Goal: Task Accomplishment & Management: Manage account settings

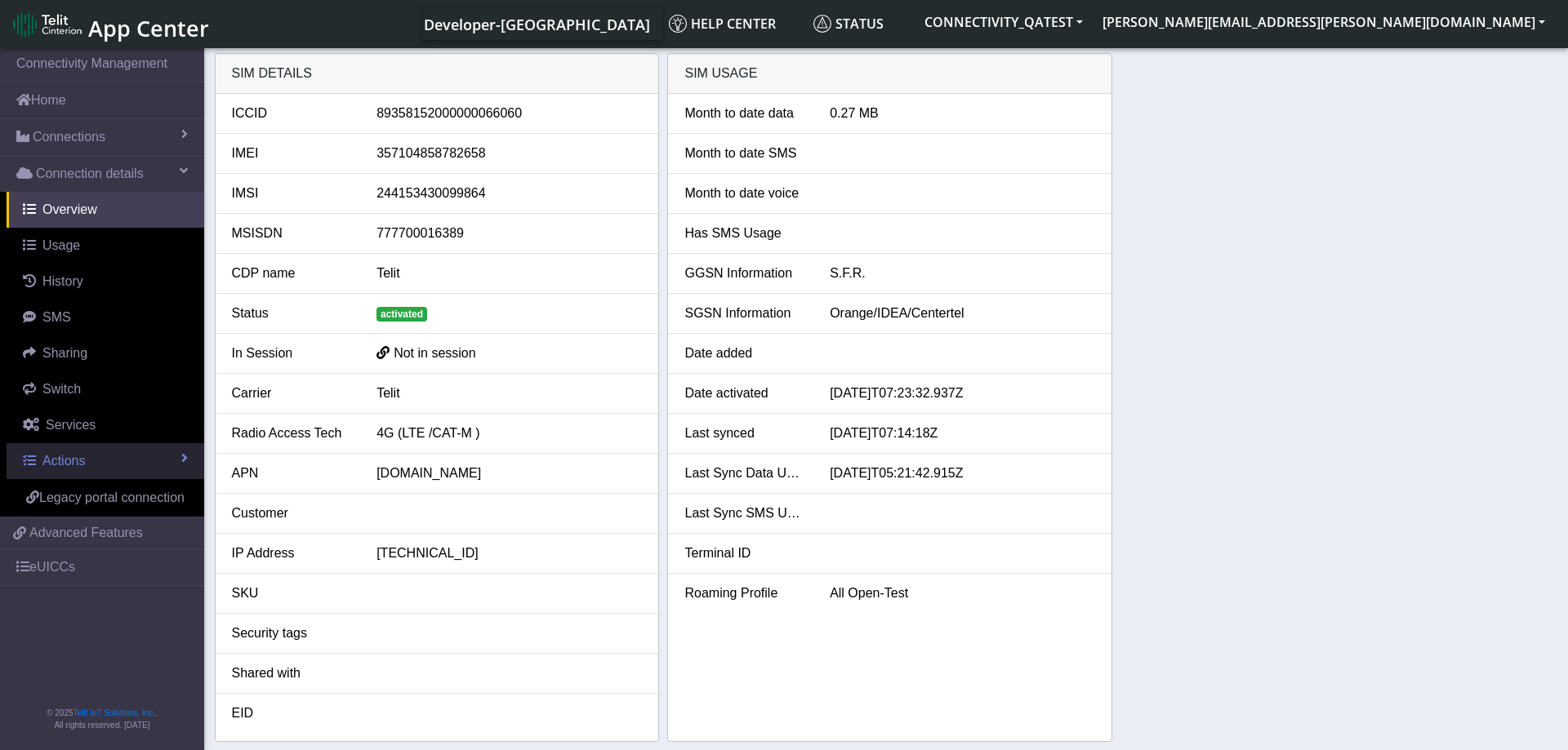
click at [107, 459] on link "Actions" at bounding box center [105, 461] width 198 height 36
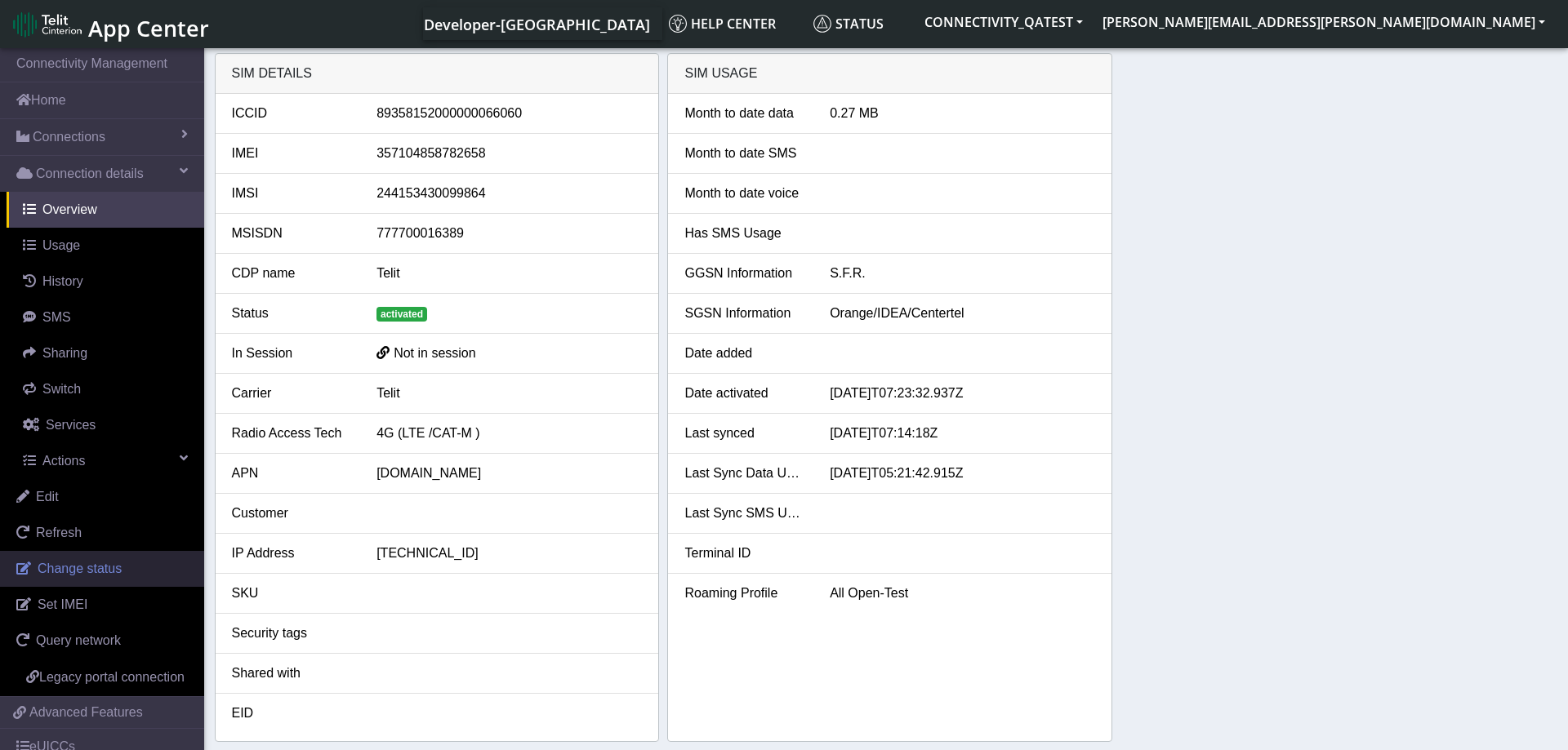
click at [104, 563] on span "Change status" at bounding box center [79, 568] width 84 height 14
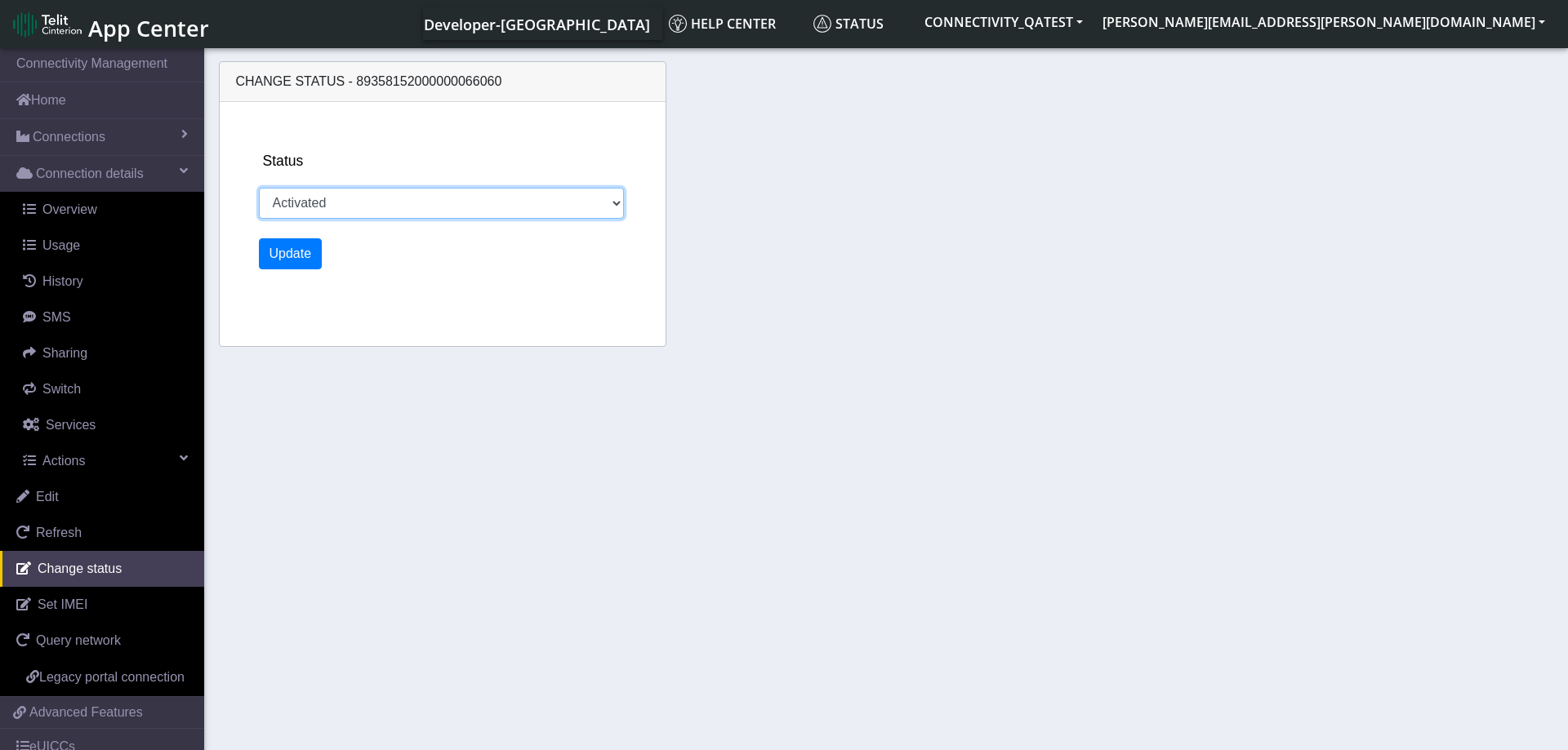
click at [259, 188] on select "Activated Deactivated Blocked" at bounding box center [442, 203] width 366 height 31
select select "blocked"
click option "Blocked" at bounding box center [0, 0] width 0 height 0
click at [302, 251] on button "Update" at bounding box center [291, 253] width 64 height 31
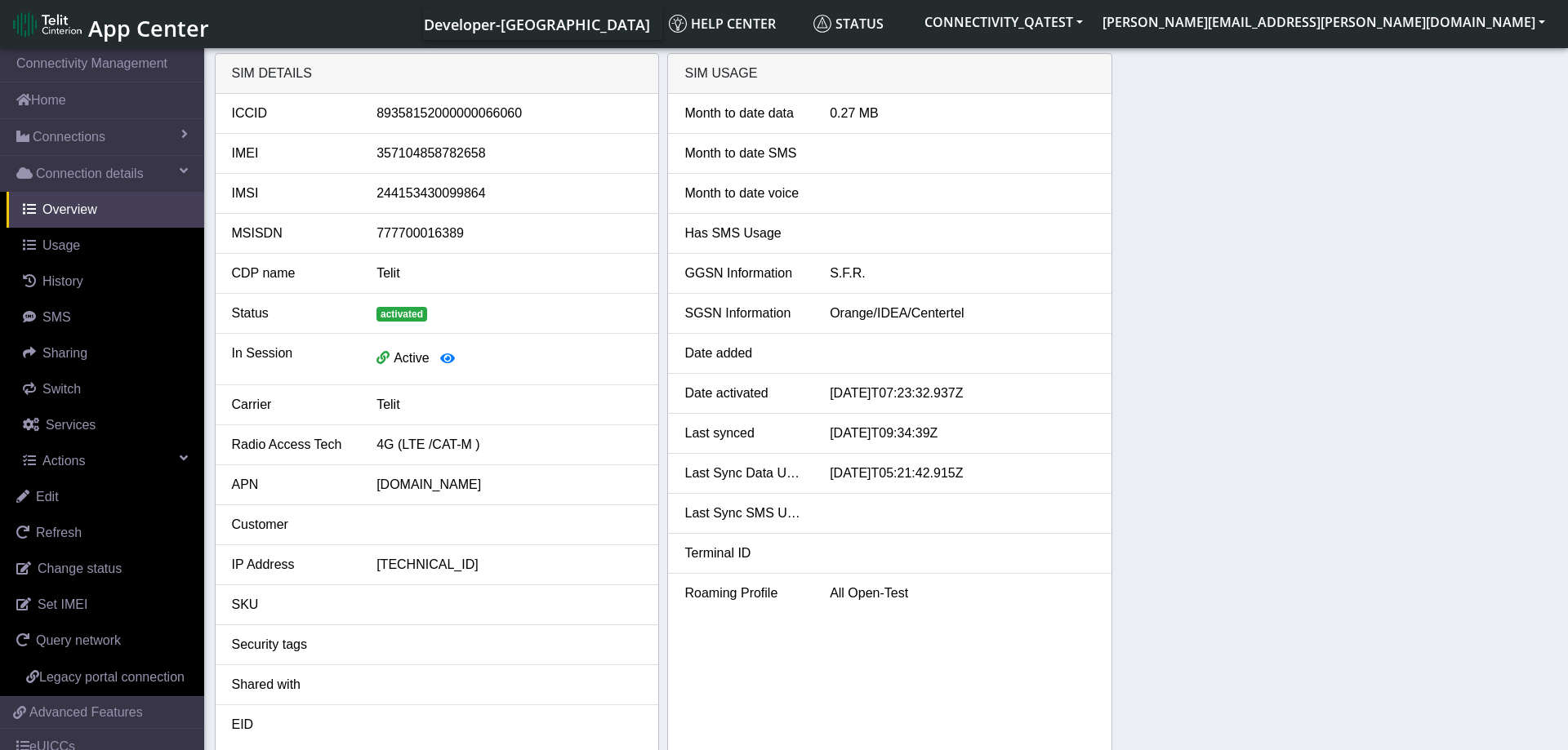
click at [1288, 507] on div "SIM details ICCID 89358152000000066060 IMEI 357104858782658 IMSI 24415343009986…" at bounding box center [886, 402] width 1343 height 700
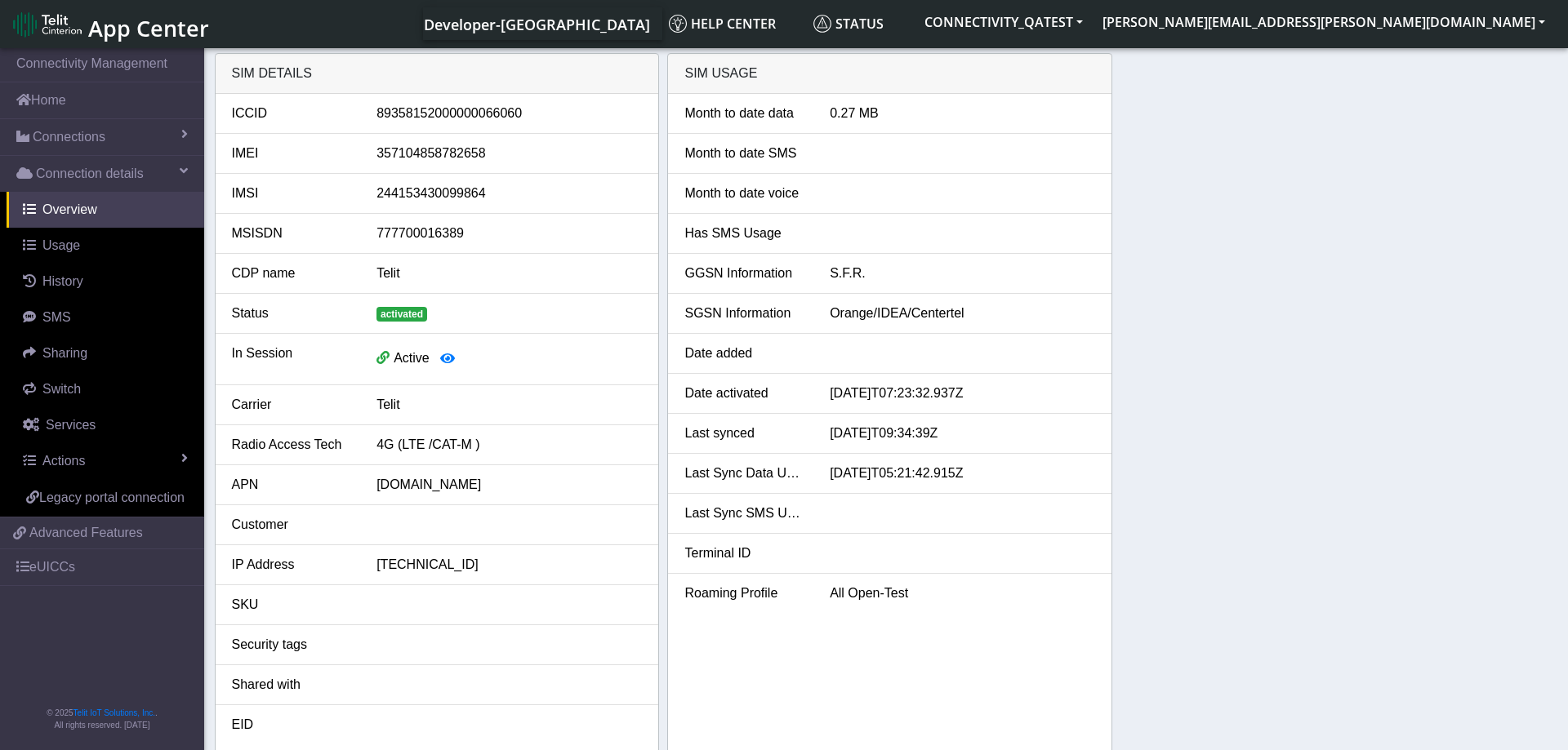
click at [1204, 378] on div "SIM details ICCID [TECHNICAL_ID] IMEI [TECHNICAL_ID] IMSI 244153430099864 MSISD…" at bounding box center [886, 402] width 1343 height 700
click at [121, 453] on link "Actions" at bounding box center [105, 461] width 198 height 36
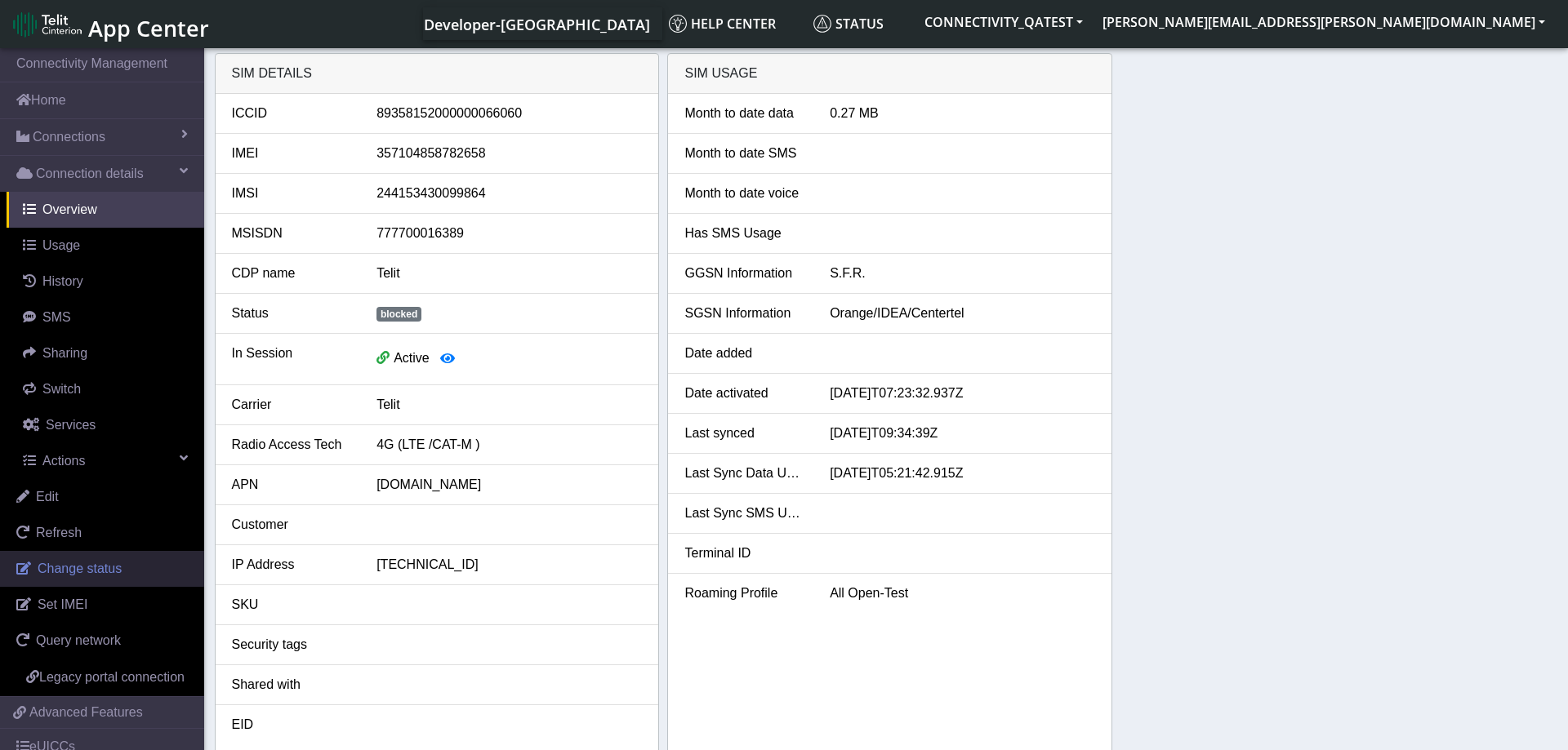
click at [86, 565] on span "Change status" at bounding box center [79, 568] width 84 height 14
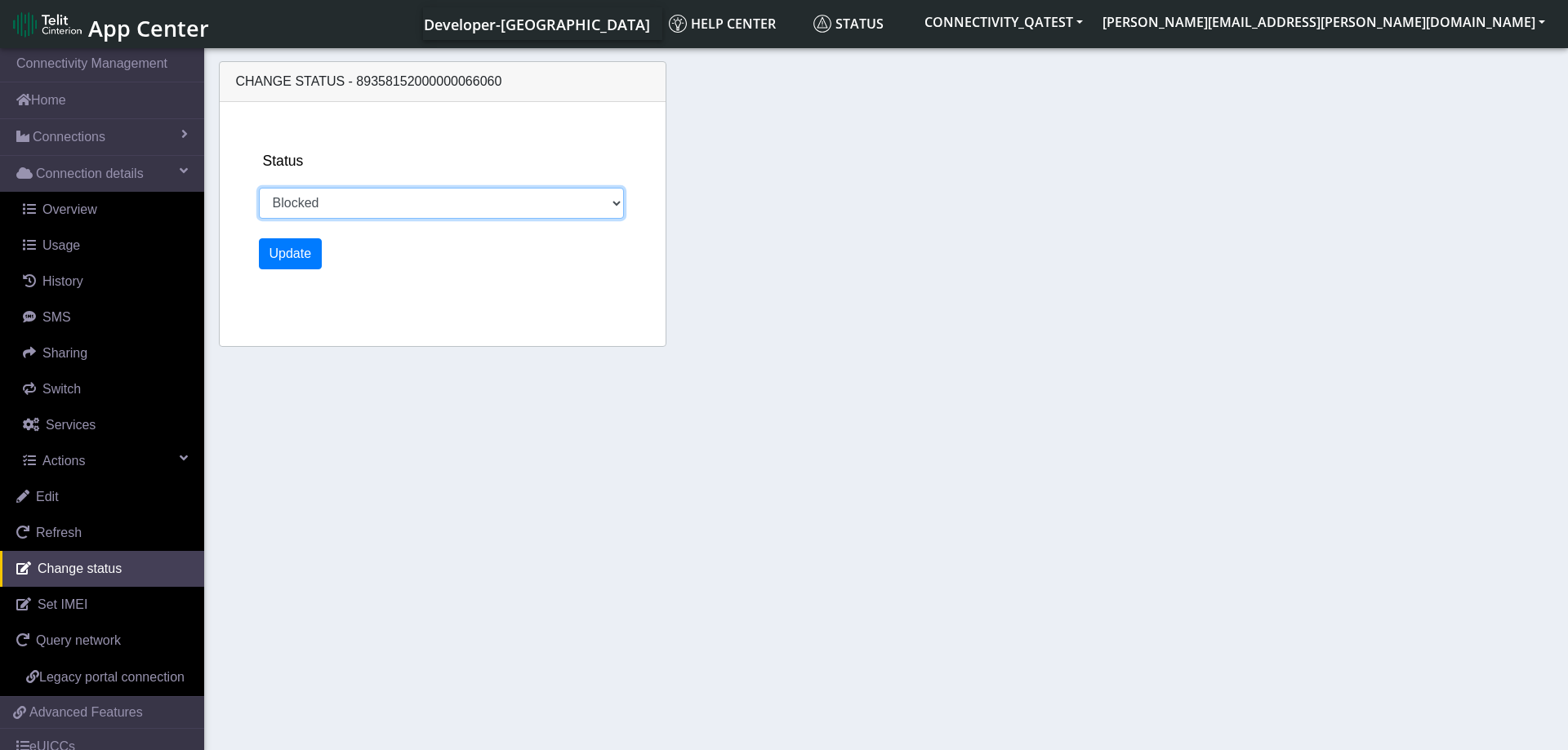
click at [259, 188] on select "Activated Deactivated Blocked" at bounding box center [442, 203] width 366 height 31
select select "activated"
click option "Activated" at bounding box center [0, 0] width 0 height 0
click at [289, 259] on button "Update" at bounding box center [291, 253] width 64 height 31
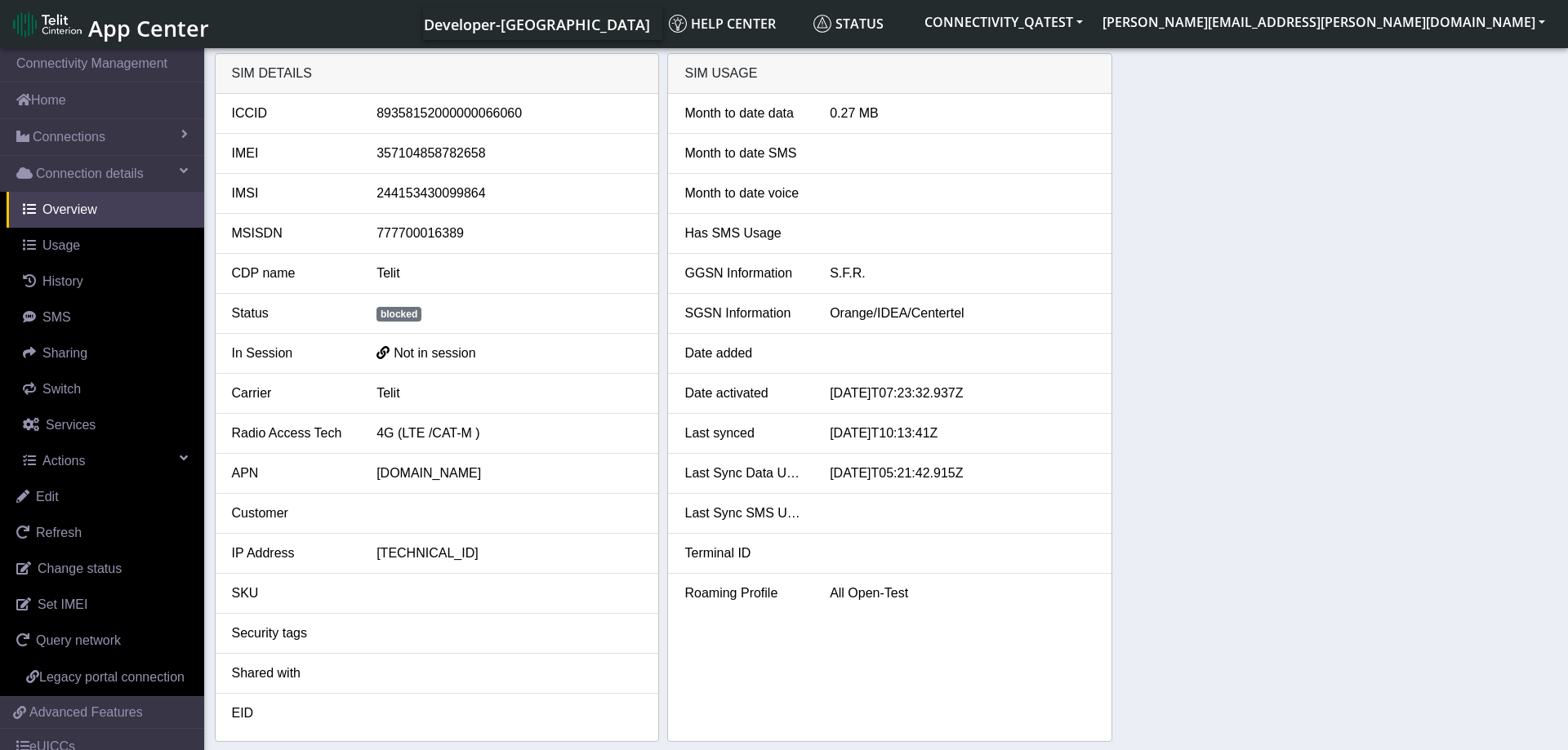
click at [1357, 300] on div "SIM details ICCID 89358152000000066060 IMEI 357104858782658 IMSI 24415343009986…" at bounding box center [886, 397] width 1343 height 689
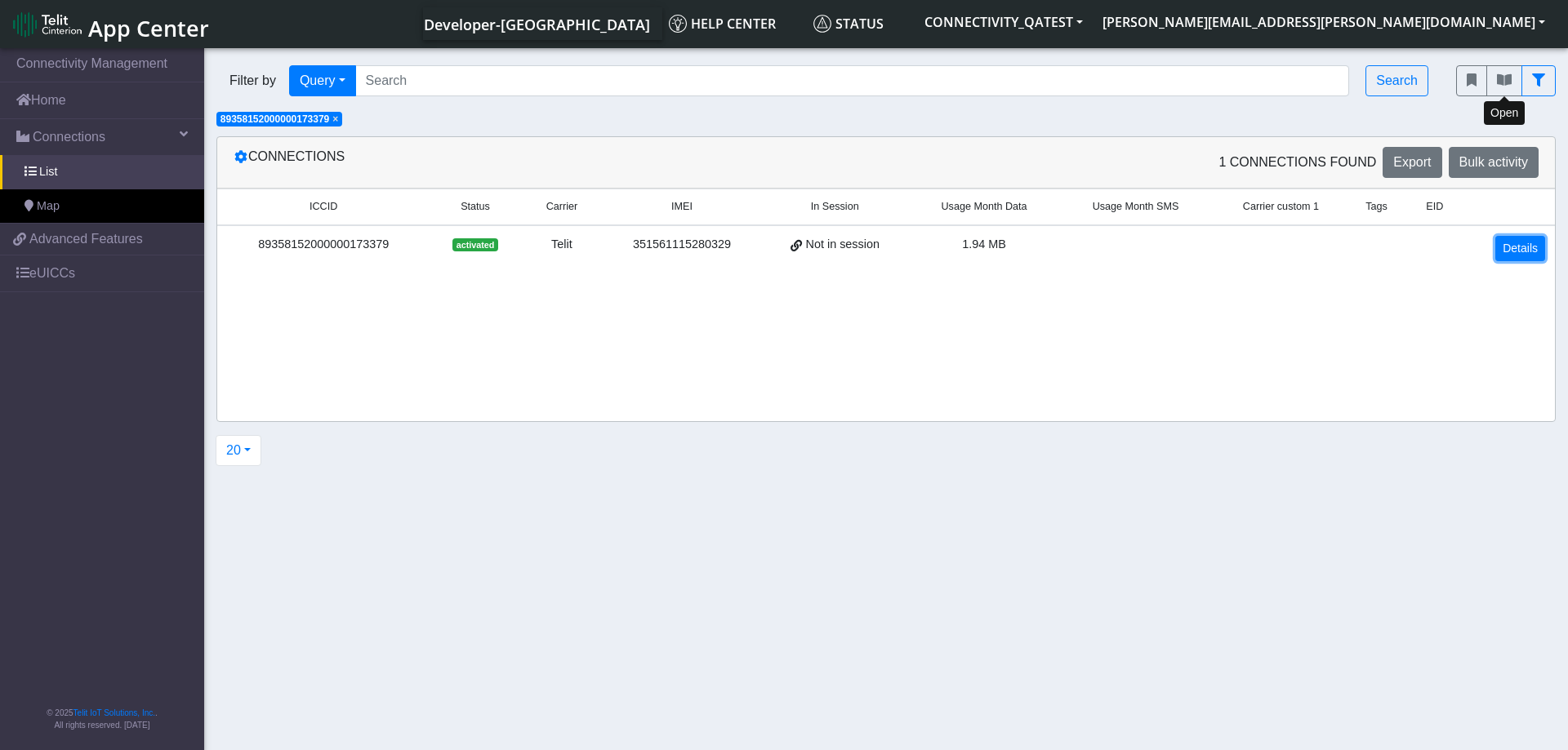
click at [1516, 252] on link "Details" at bounding box center [1520, 248] width 50 height 25
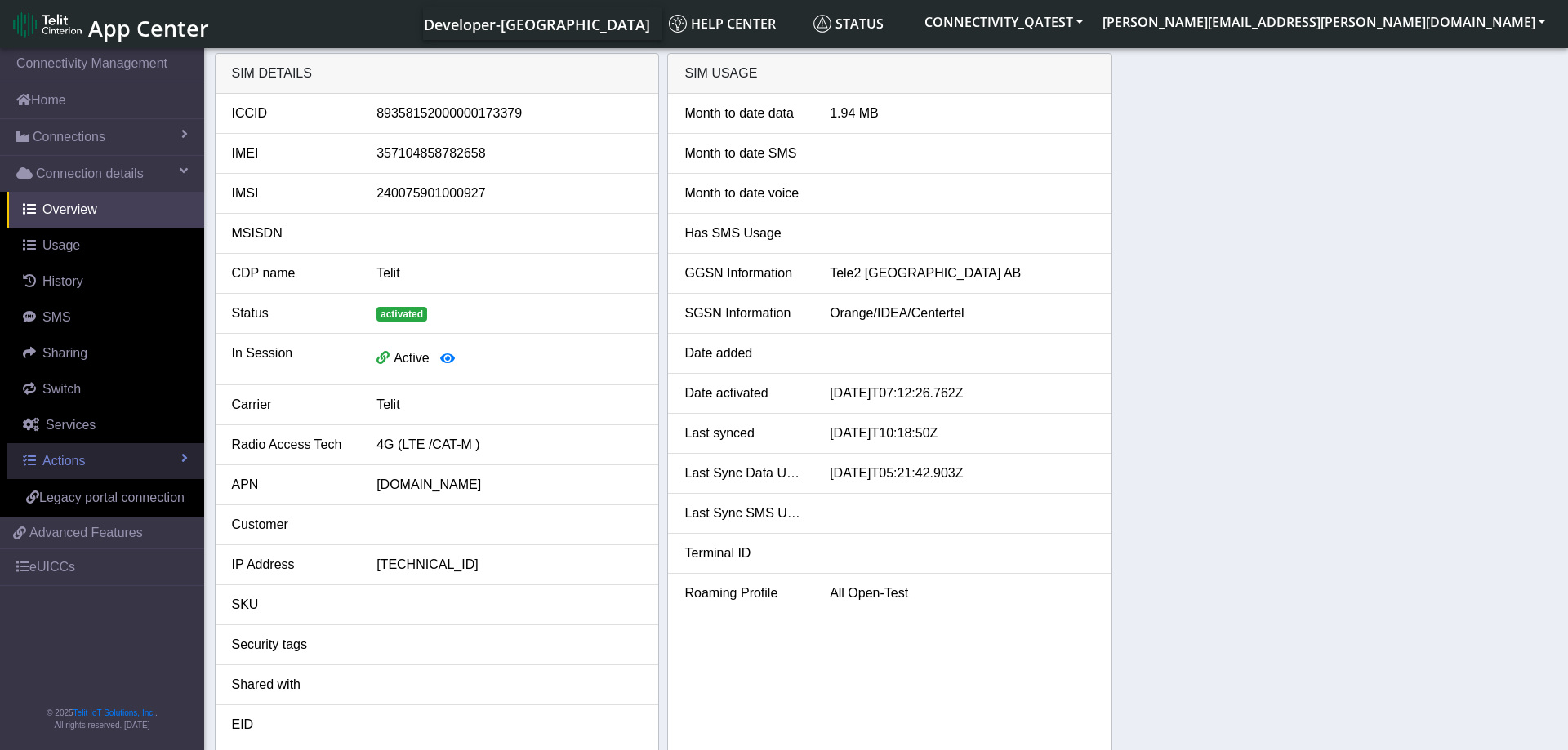
click at [106, 468] on link "Actions" at bounding box center [105, 461] width 198 height 36
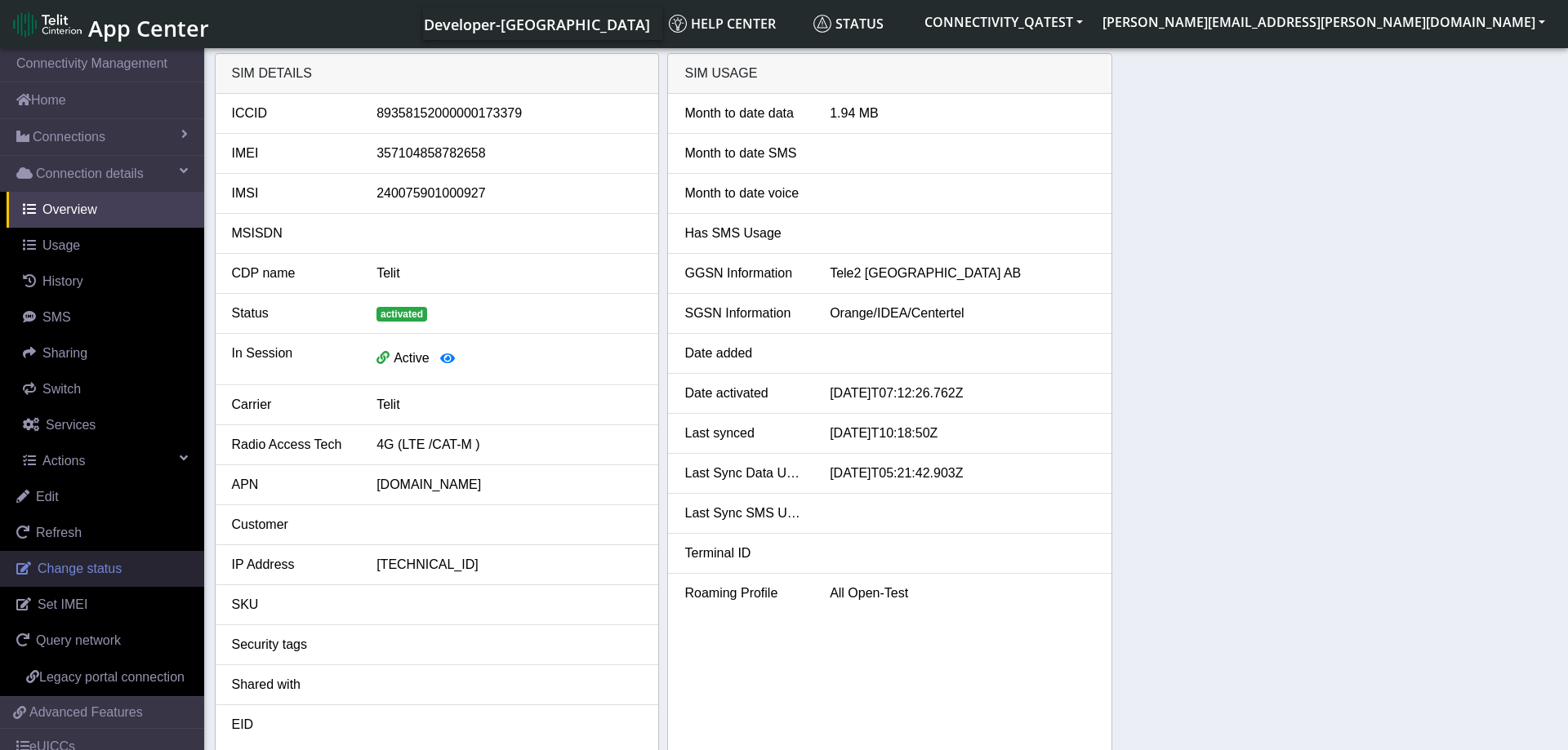
click at [78, 563] on span "Change status" at bounding box center [79, 568] width 84 height 14
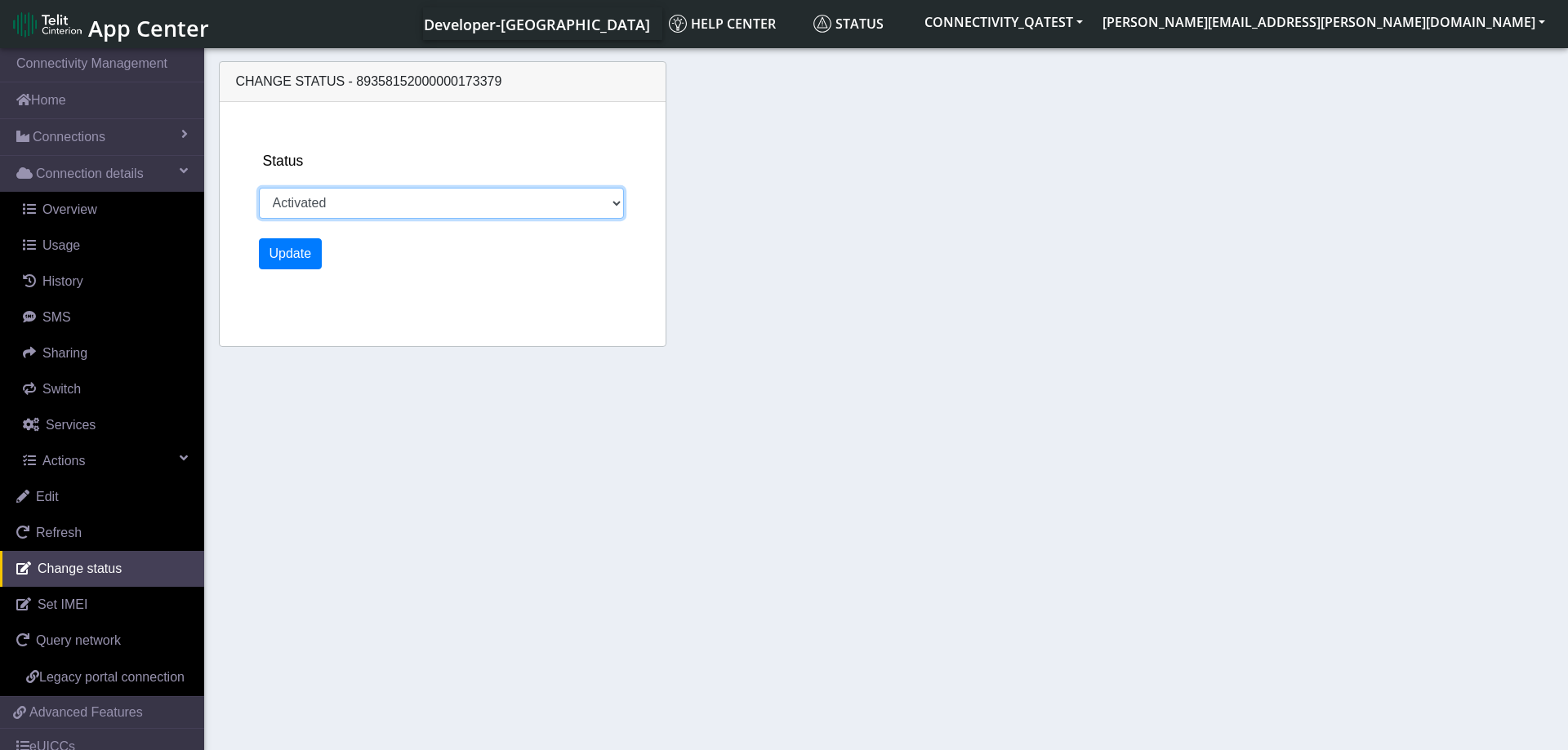
click at [259, 188] on select "Activated Deactivated Blocked" at bounding box center [442, 203] width 366 height 31
select select "blocked"
click option "Blocked" at bounding box center [0, 0] width 0 height 0
click at [278, 273] on div "Status Activated Deactivated Blocked Update" at bounding box center [462, 225] width 419 height 244
click at [278, 268] on button "Update" at bounding box center [291, 253] width 64 height 31
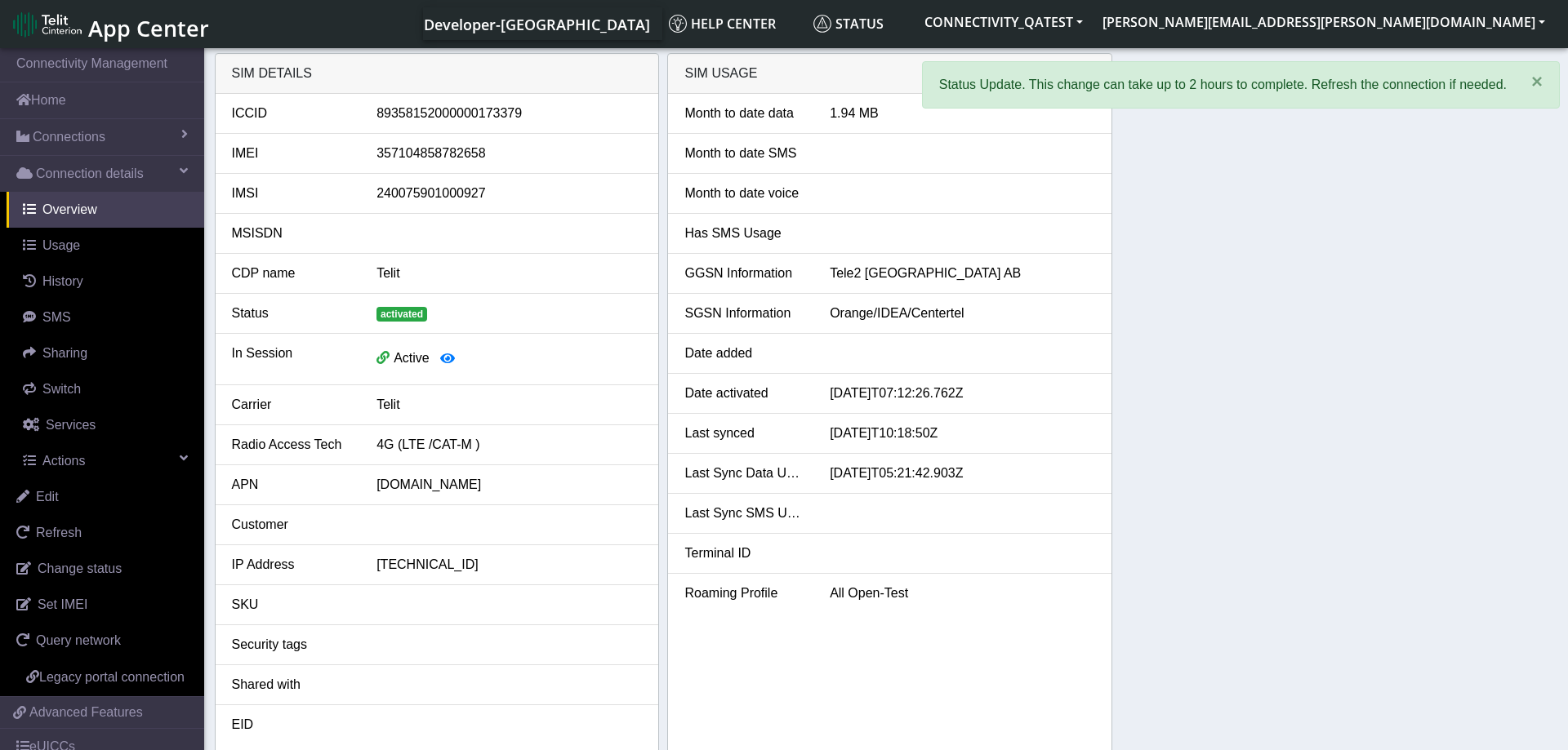
click at [1280, 293] on div "SIM details ICCID 89358152000000173379 IMEI 357104858782658 IMSI 24007590100092…" at bounding box center [886, 402] width 1343 height 700
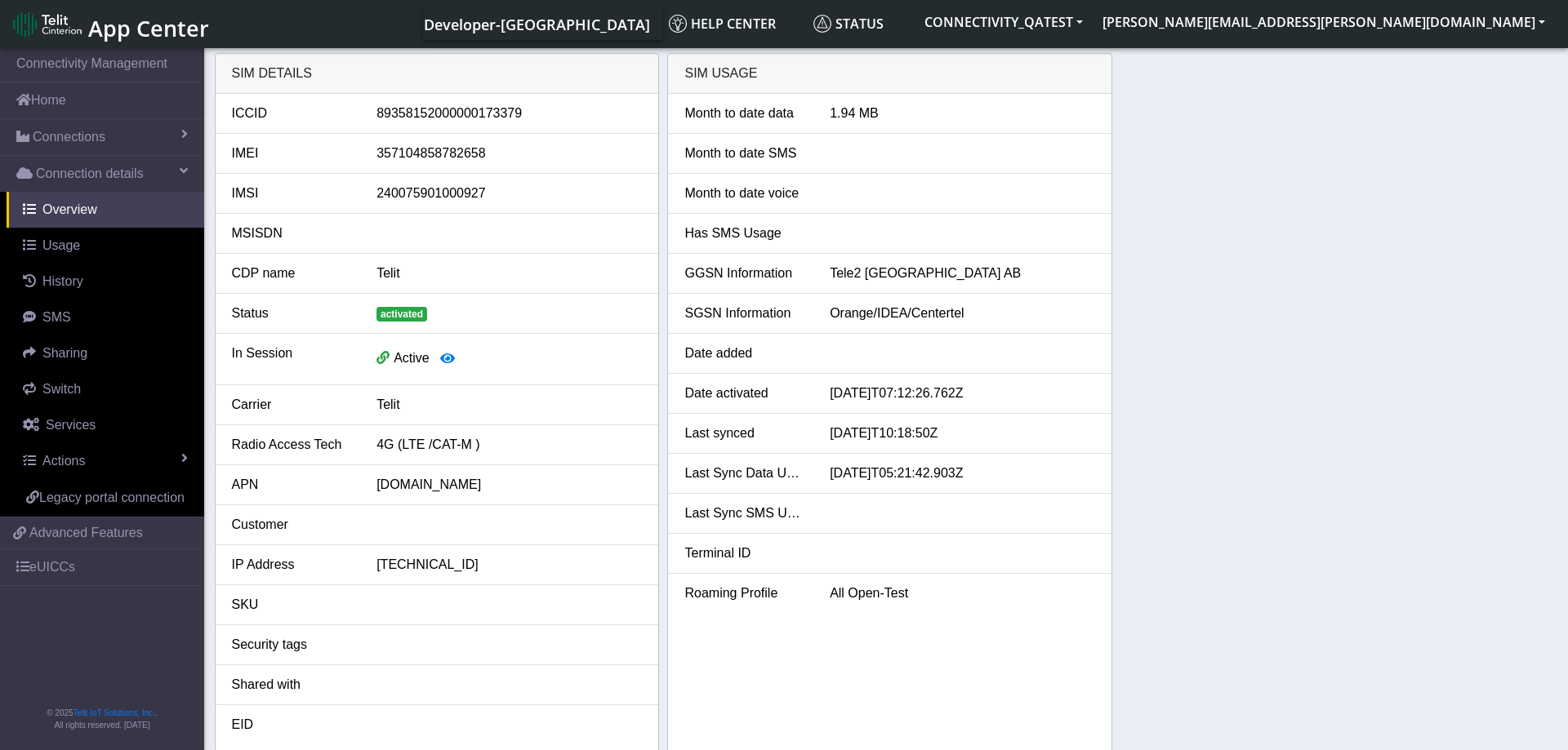
click at [1189, 369] on div "SIM details ICCID [TECHNICAL_ID] IMEI [TECHNICAL_ID] IMSI [TECHNICAL_ID] MSISDN…" at bounding box center [886, 402] width 1343 height 700
click at [1373, 387] on div "SIM details ICCID 89358152000000173379 IMEI 357104858782658 IMSI 24007590100092…" at bounding box center [886, 402] width 1343 height 700
click at [157, 460] on link "Actions" at bounding box center [105, 461] width 198 height 36
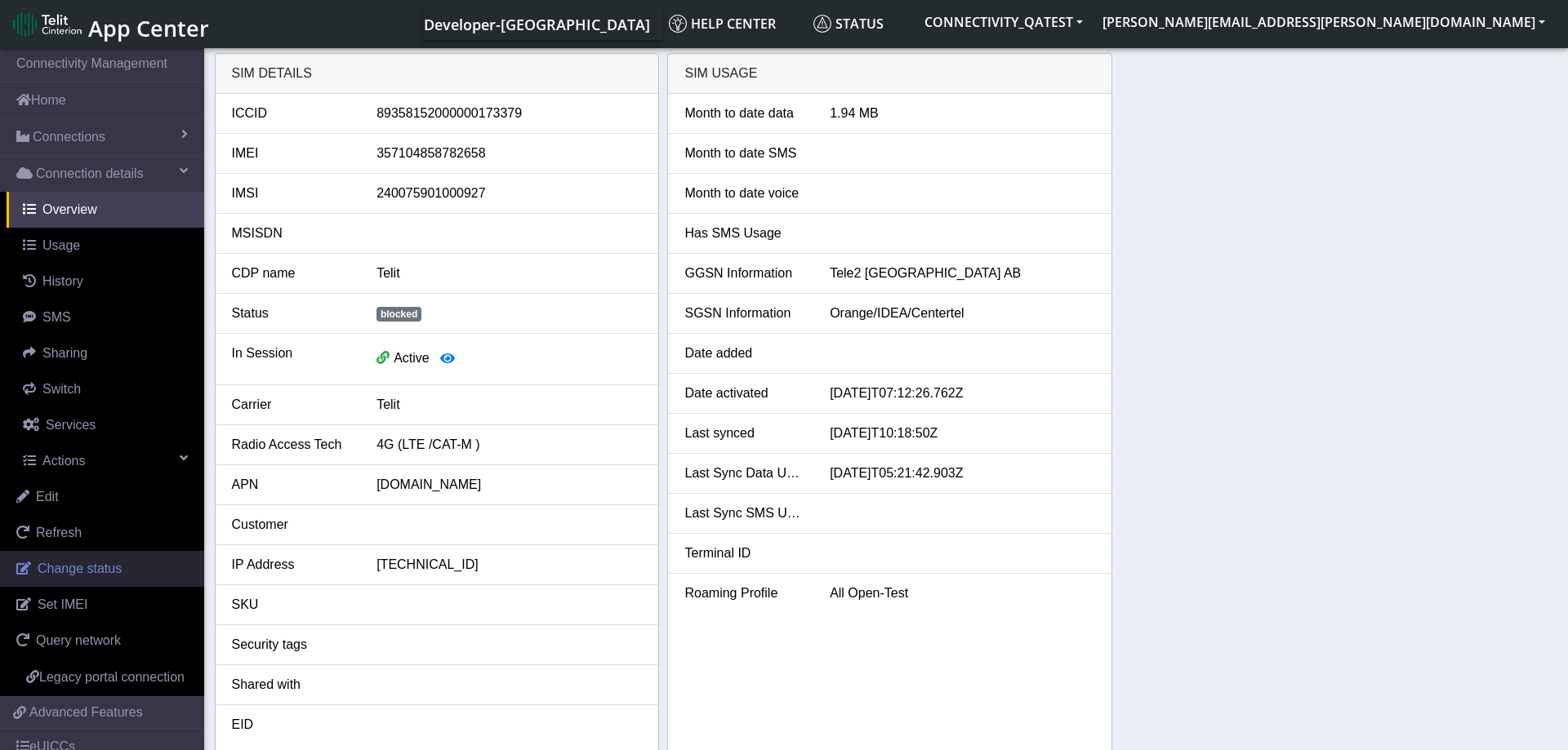
click at [87, 566] on span "Change status" at bounding box center [79, 568] width 84 height 14
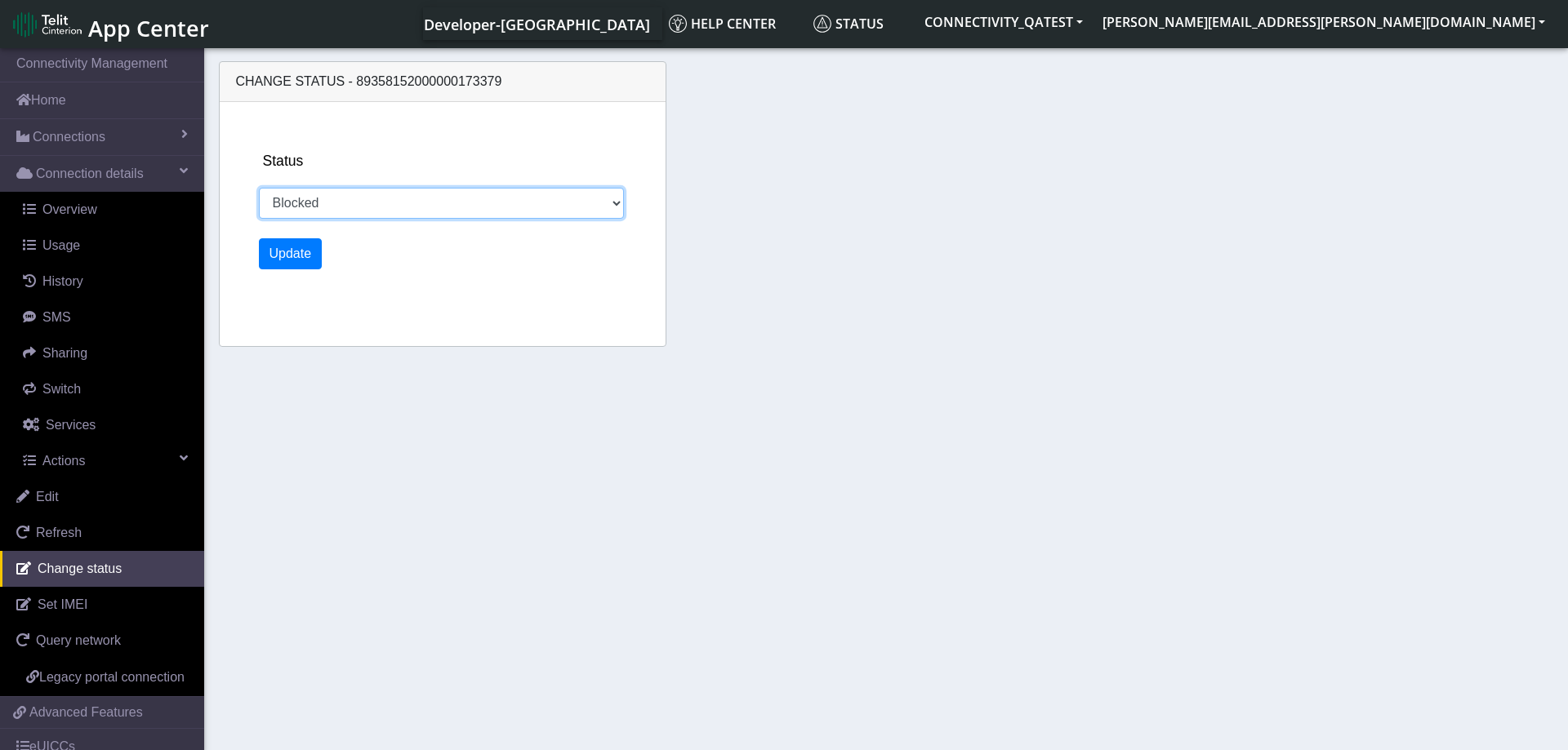
click at [259, 188] on select "Activated Deactivated Blocked" at bounding box center [442, 203] width 366 height 31
select select "activated"
click option "Activated" at bounding box center [0, 0] width 0 height 0
click at [300, 258] on button "Update" at bounding box center [291, 253] width 64 height 31
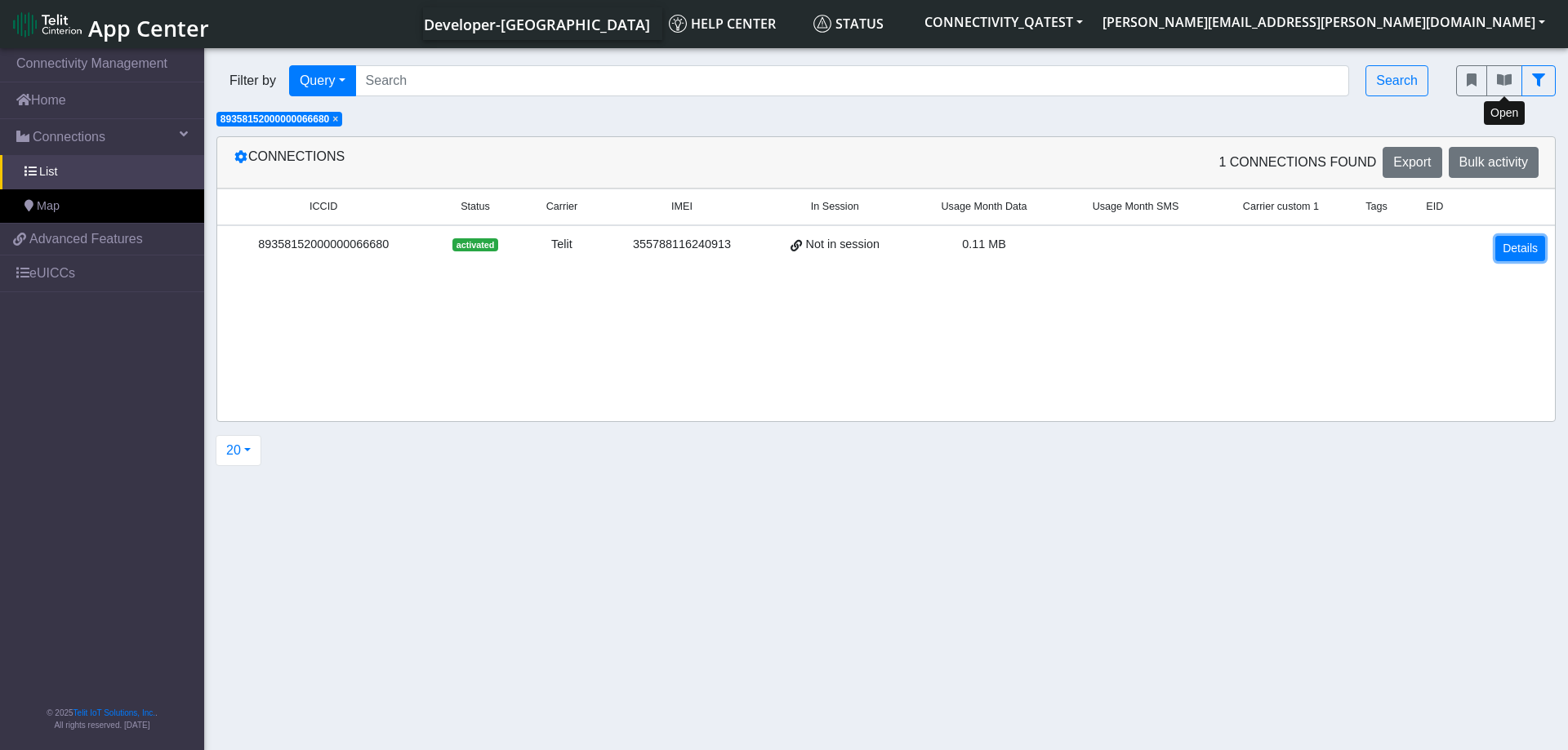
click at [1514, 248] on link "Details" at bounding box center [1520, 248] width 50 height 25
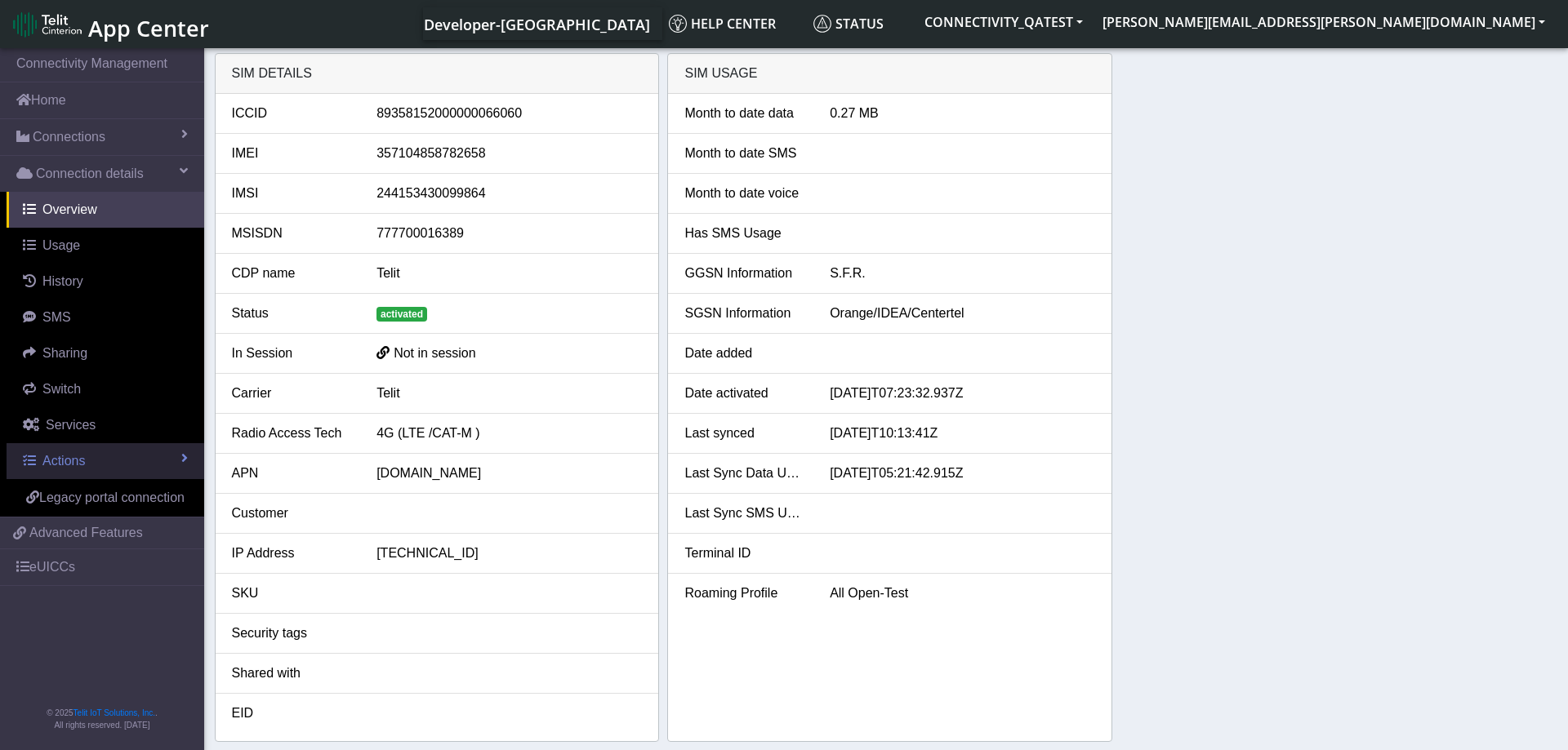
click at [105, 471] on link "Actions" at bounding box center [105, 461] width 198 height 36
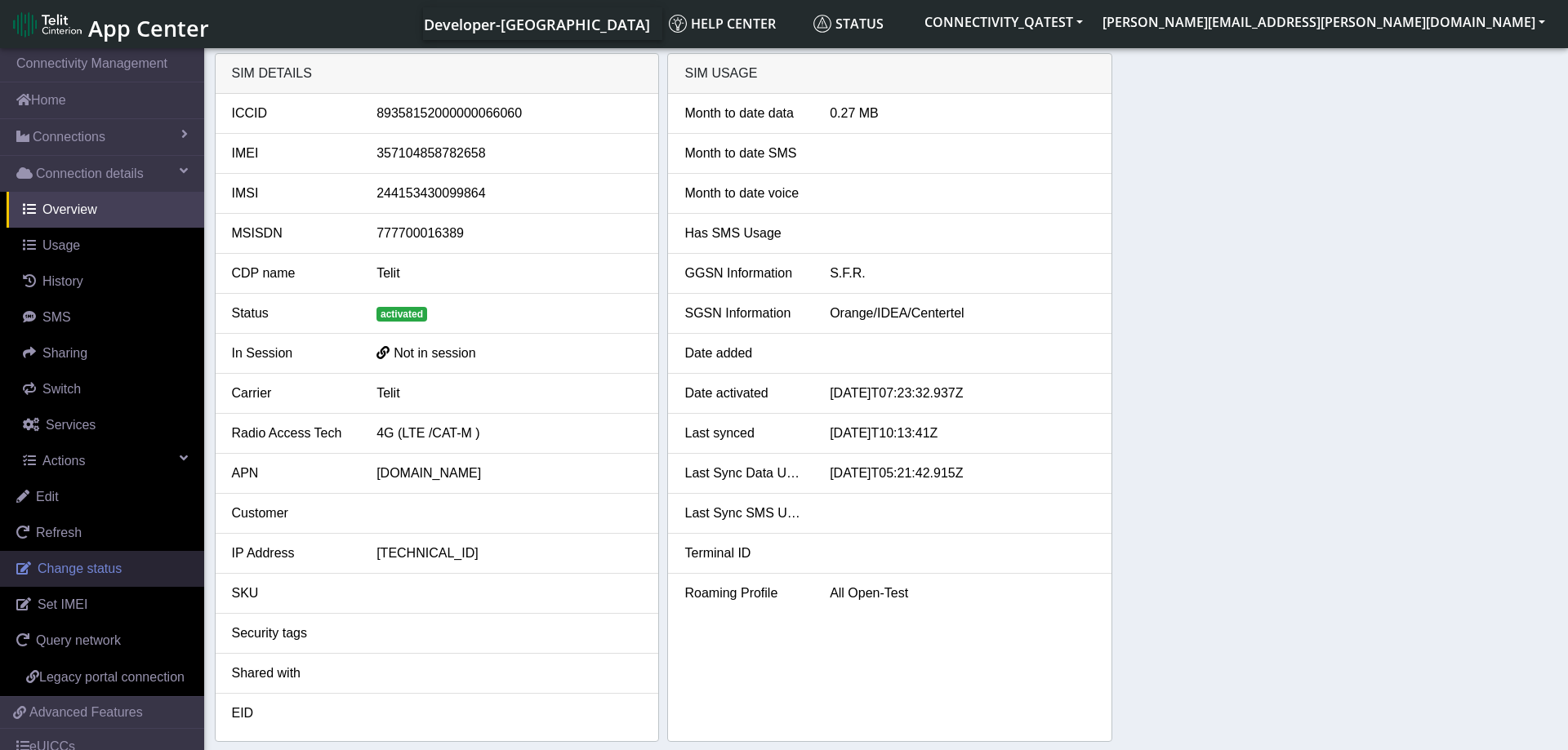
click at [92, 564] on span "Change status" at bounding box center [79, 568] width 84 height 14
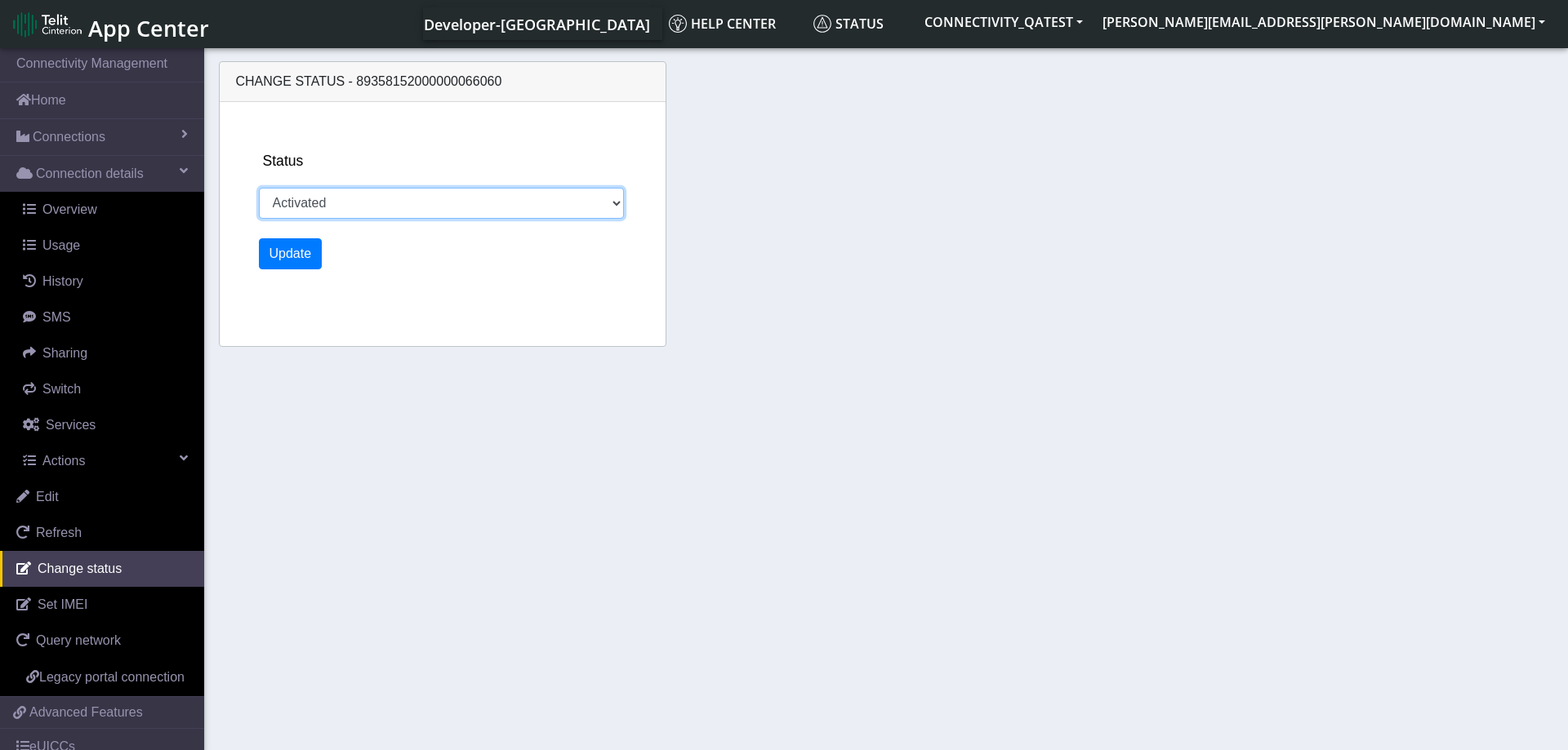
click at [259, 188] on select "Activated Deactivated Blocked" at bounding box center [442, 203] width 366 height 31
select select "blocked"
click option "Blocked" at bounding box center [0, 0] width 0 height 0
click at [303, 243] on button "Update" at bounding box center [291, 253] width 64 height 31
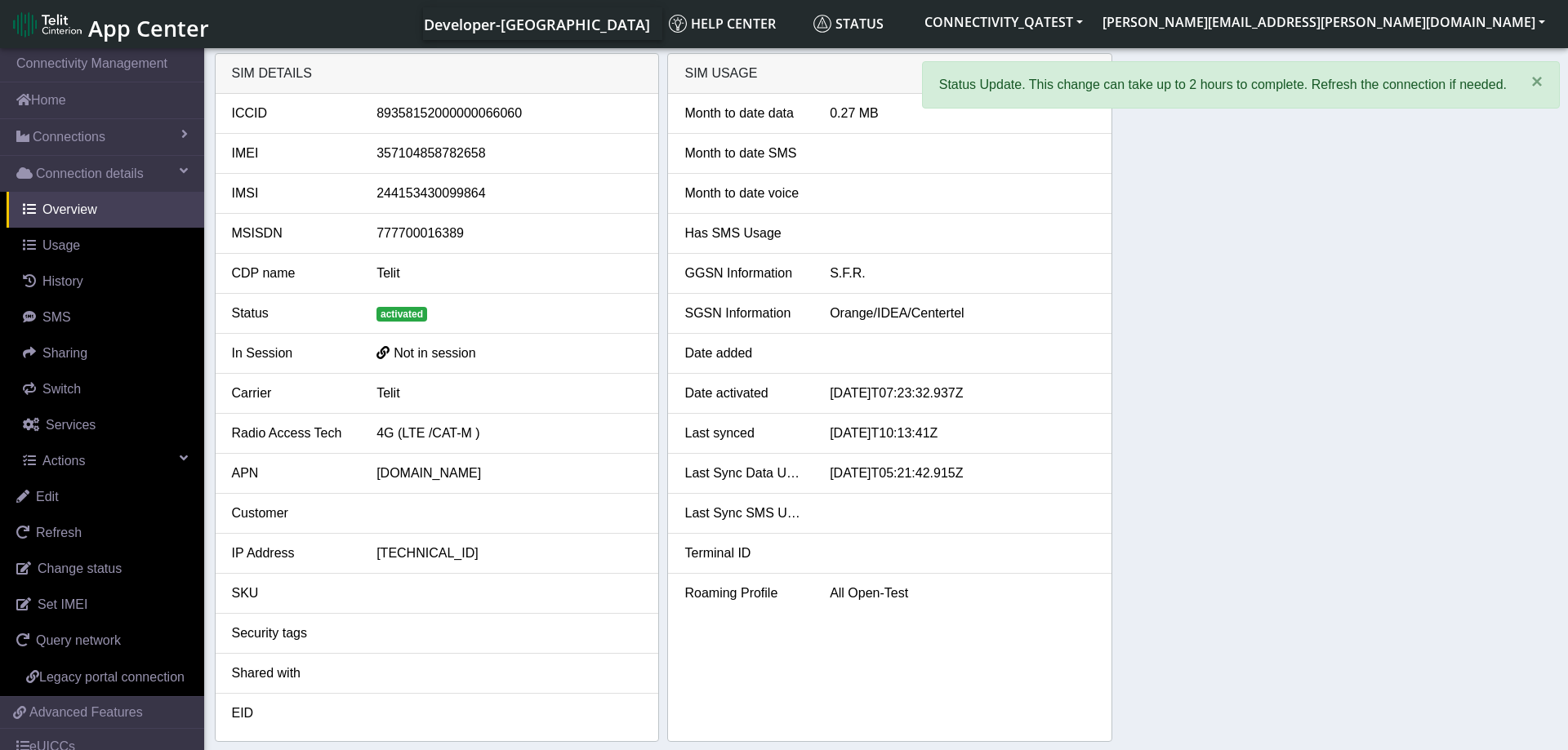
click at [1229, 345] on div "SIM details ICCID 89358152000000066060 IMEI 357104858782658 IMSI 24415343009986…" at bounding box center [886, 397] width 1343 height 689
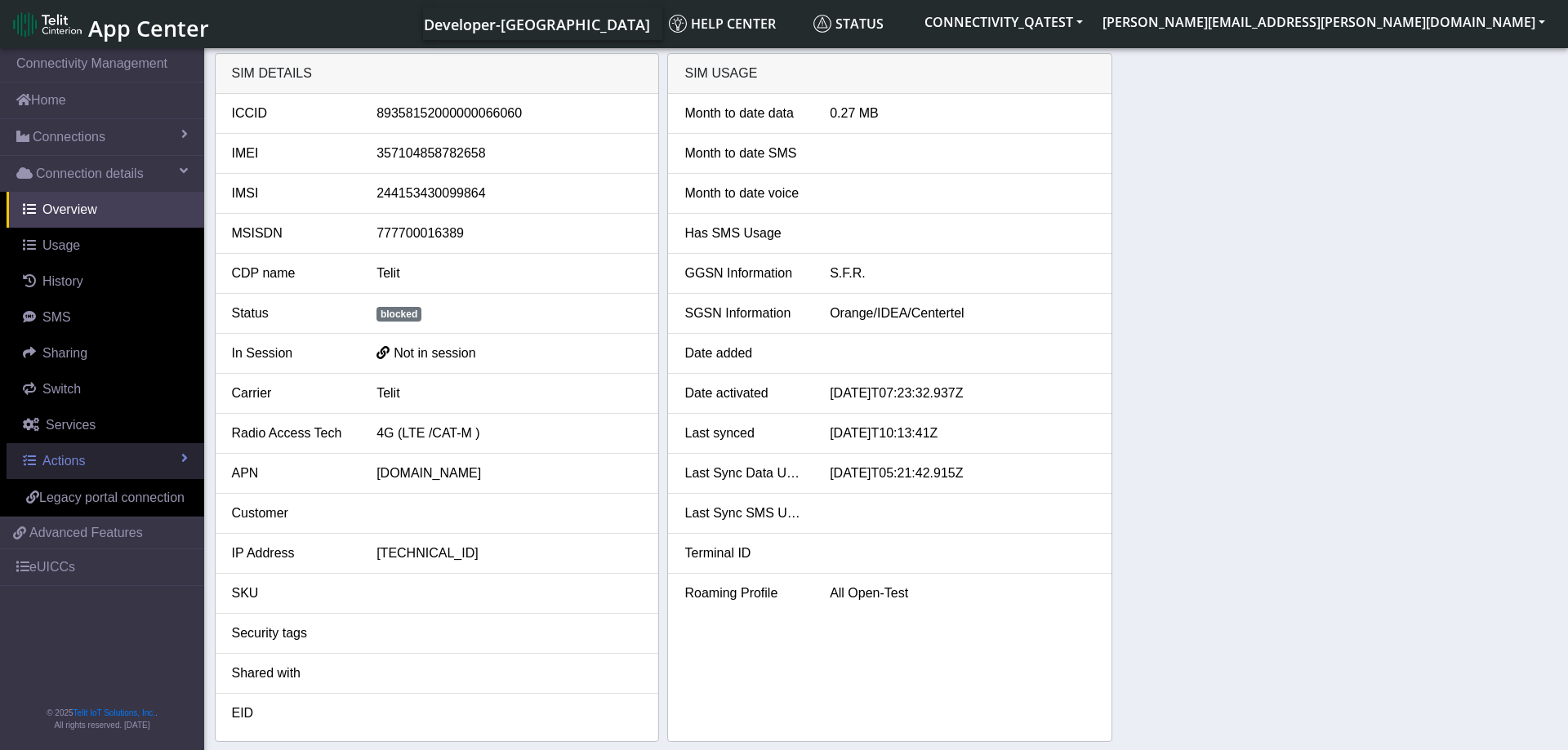
click at [88, 463] on link "Actions" at bounding box center [105, 461] width 198 height 36
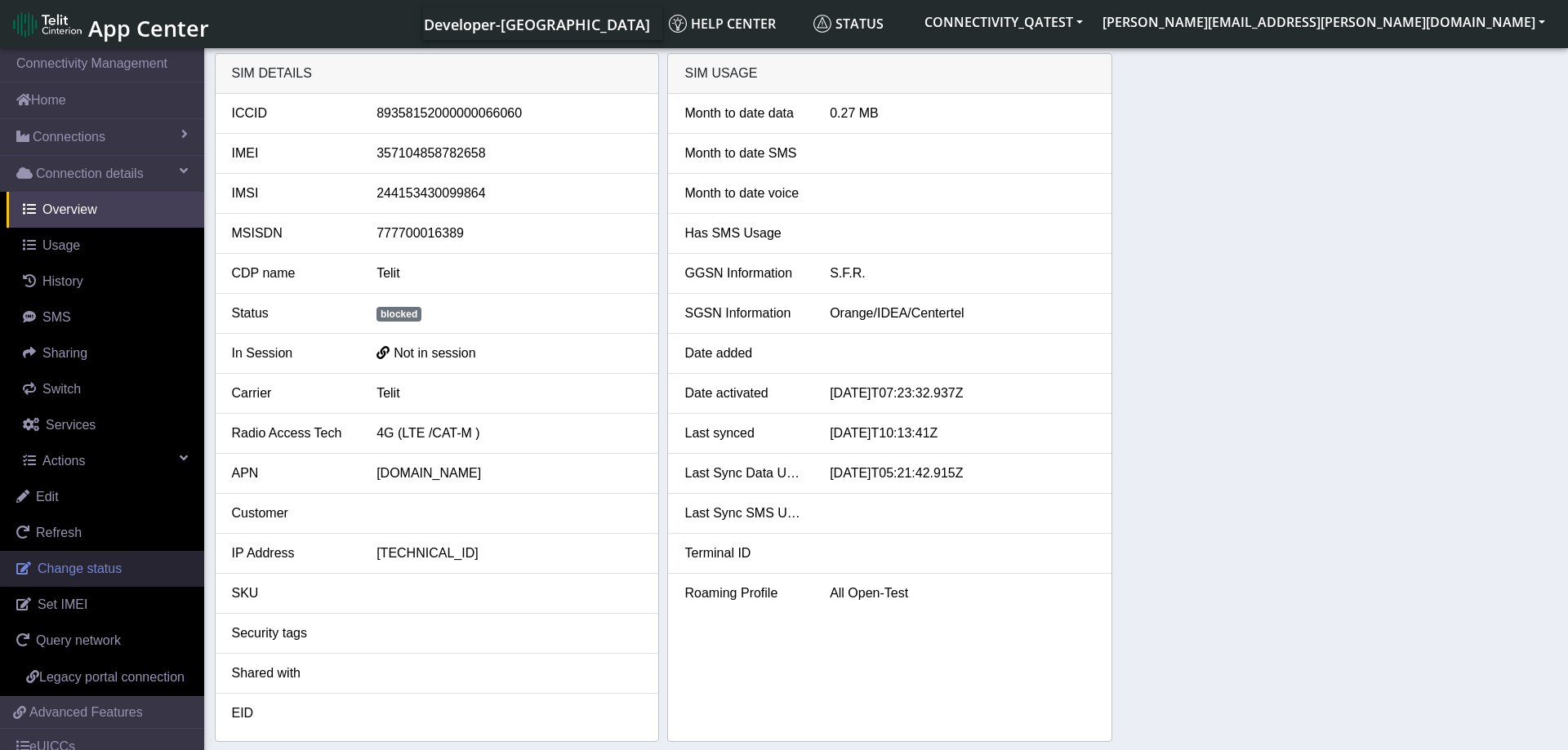
click at [94, 559] on link "Change status" at bounding box center [101, 569] width 204 height 36
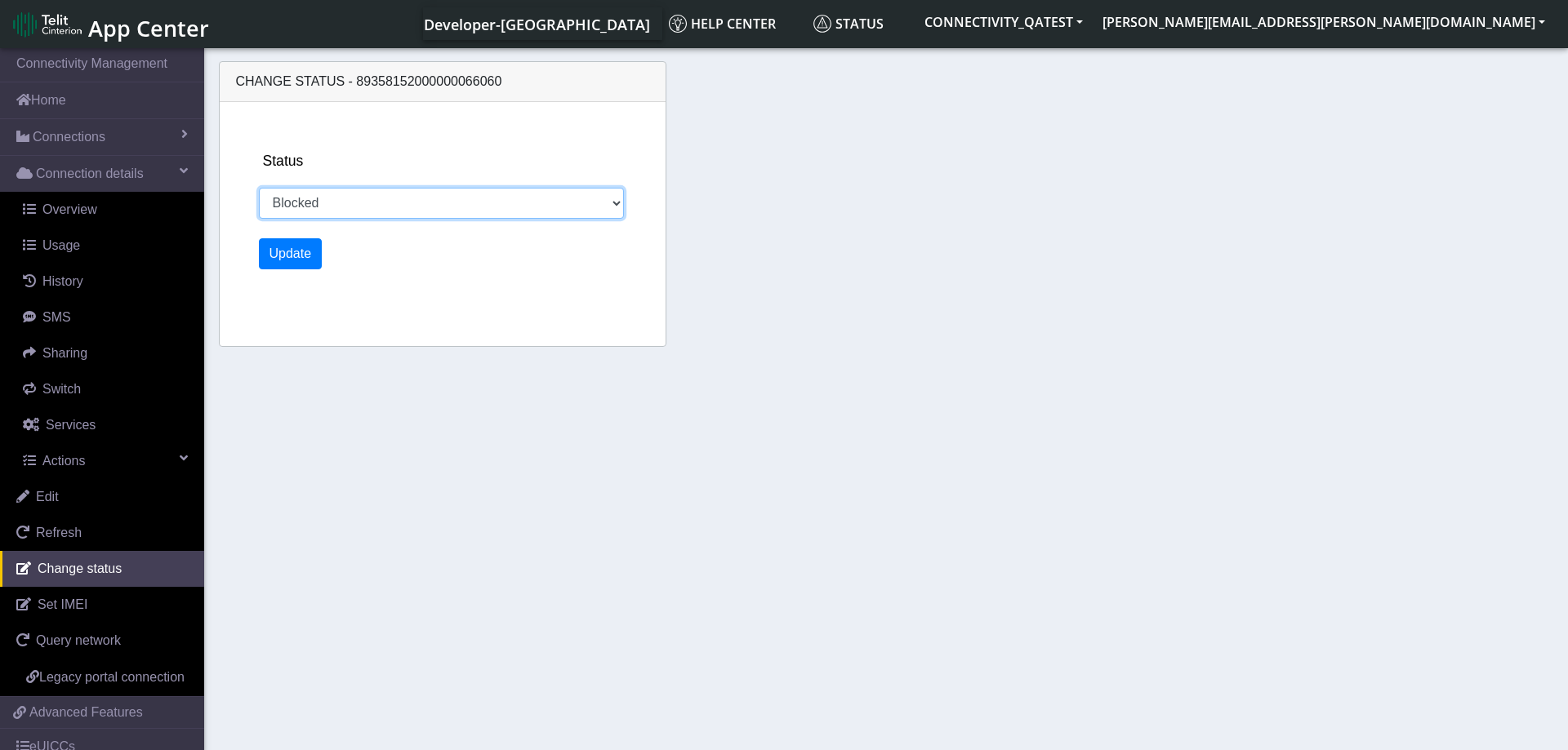
click at [259, 188] on select "Activated Deactivated Blocked" at bounding box center [442, 203] width 366 height 31
select select "activated"
click option "Activated" at bounding box center [0, 0] width 0 height 0
click at [294, 255] on button "Update" at bounding box center [291, 253] width 64 height 31
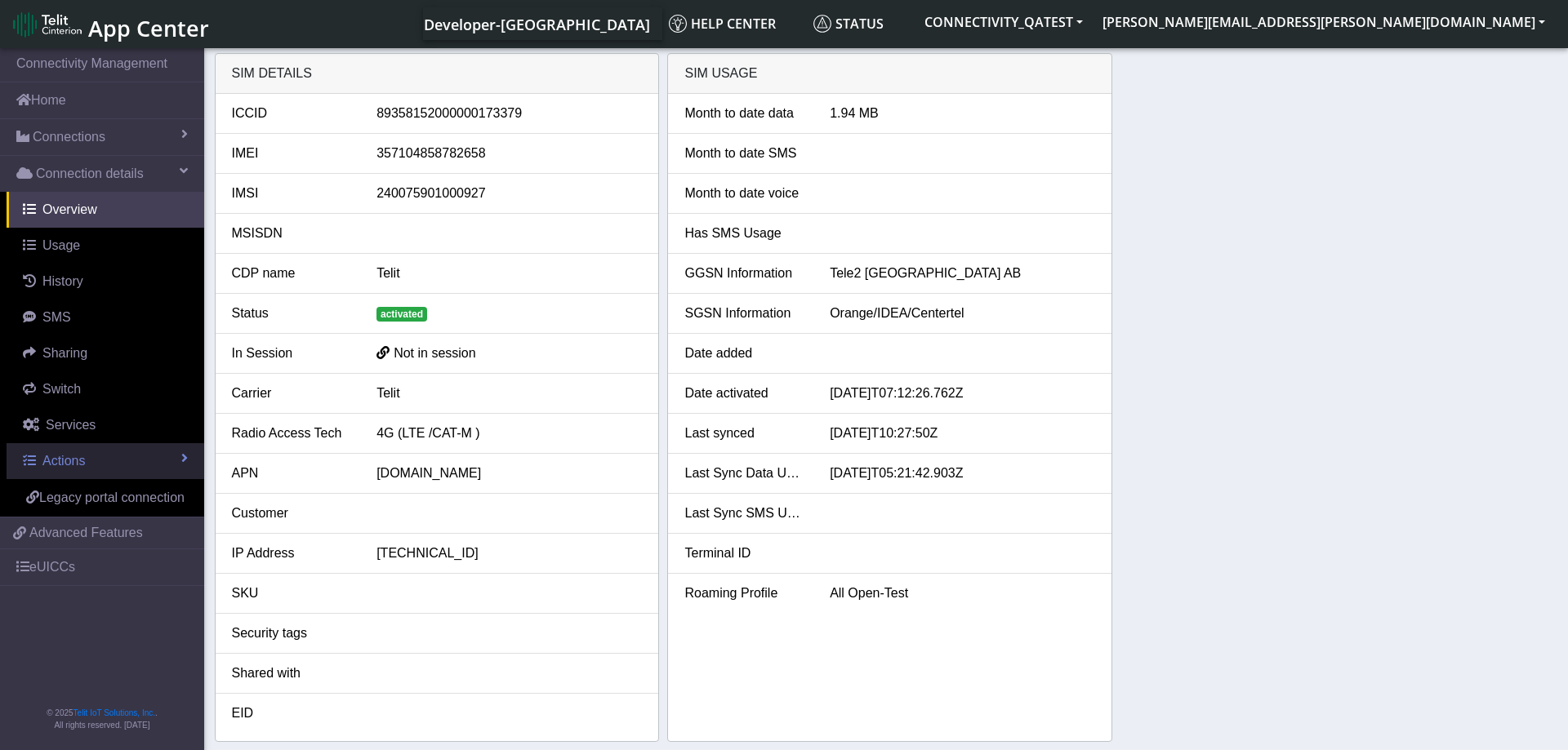
click at [102, 457] on link "Actions" at bounding box center [105, 461] width 198 height 36
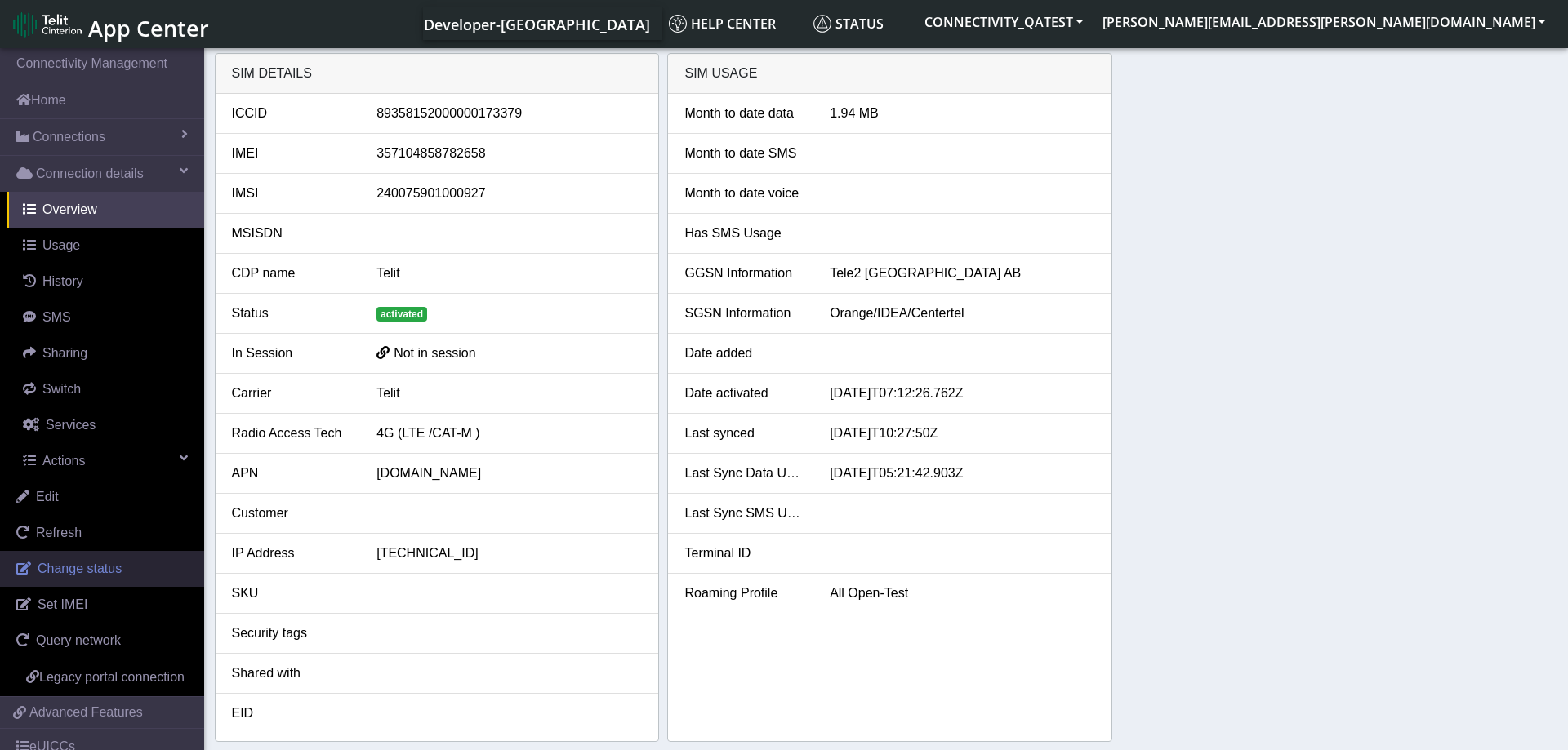
click at [78, 565] on span "Change status" at bounding box center [79, 568] width 84 height 14
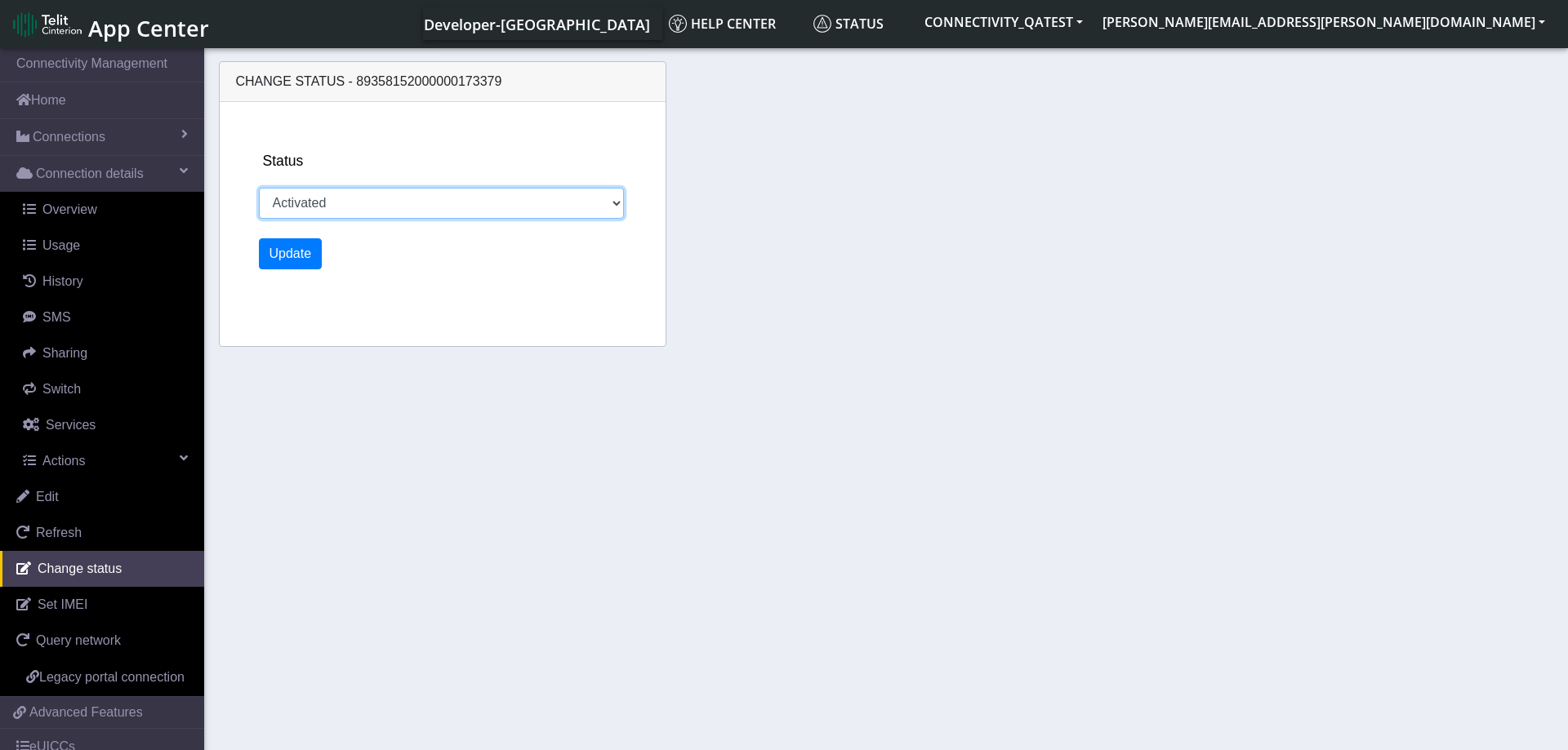
click at [259, 188] on select "Activated Deactivated Blocked" at bounding box center [442, 203] width 366 height 31
select select "blocked"
click option "Blocked" at bounding box center [0, 0] width 0 height 0
click at [282, 254] on button "Update" at bounding box center [291, 253] width 64 height 31
